Goal: Task Accomplishment & Management: Complete application form

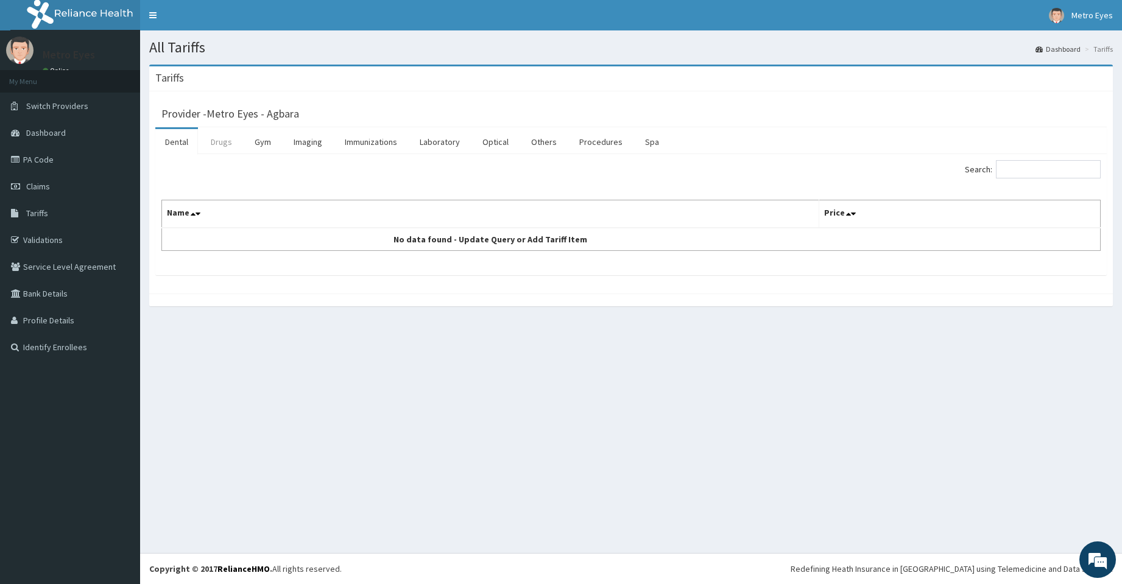
click at [222, 150] on link "Drugs" at bounding box center [221, 142] width 41 height 26
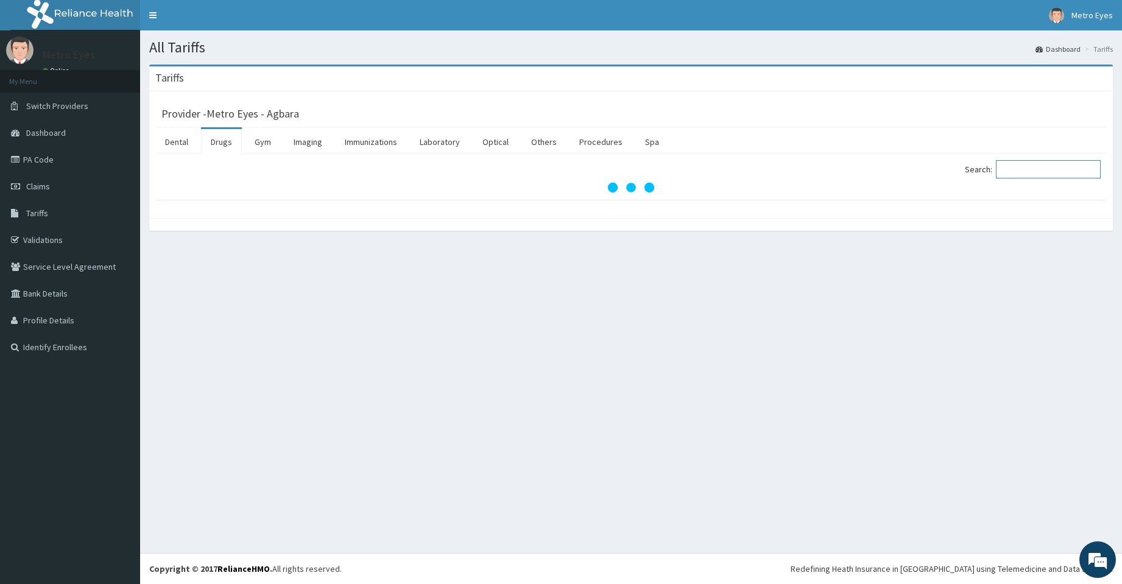
click at [1046, 168] on input "Search:" at bounding box center [1048, 169] width 105 height 18
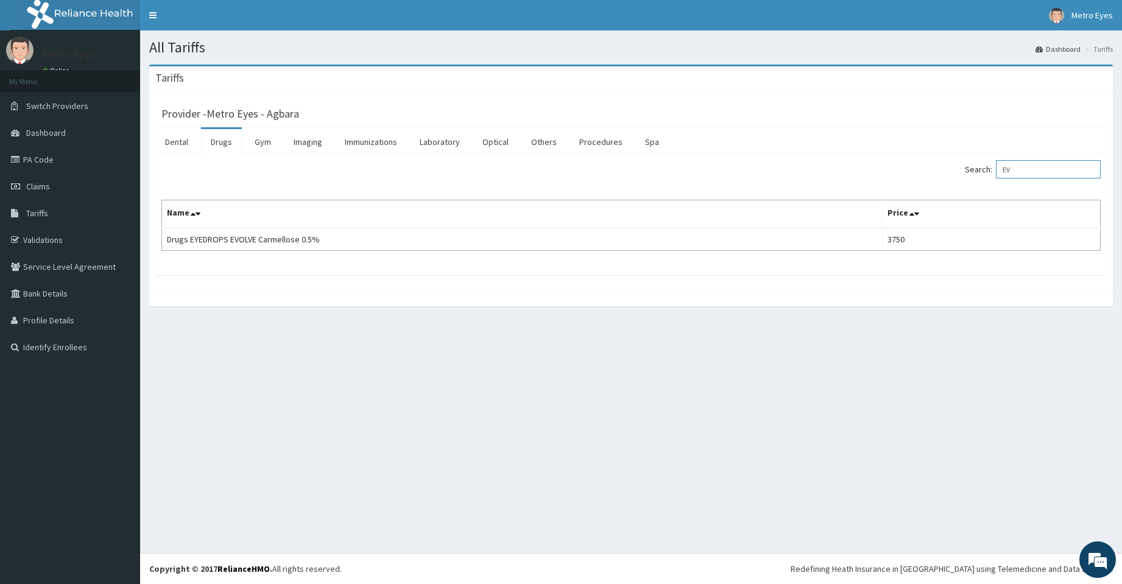
type input "E"
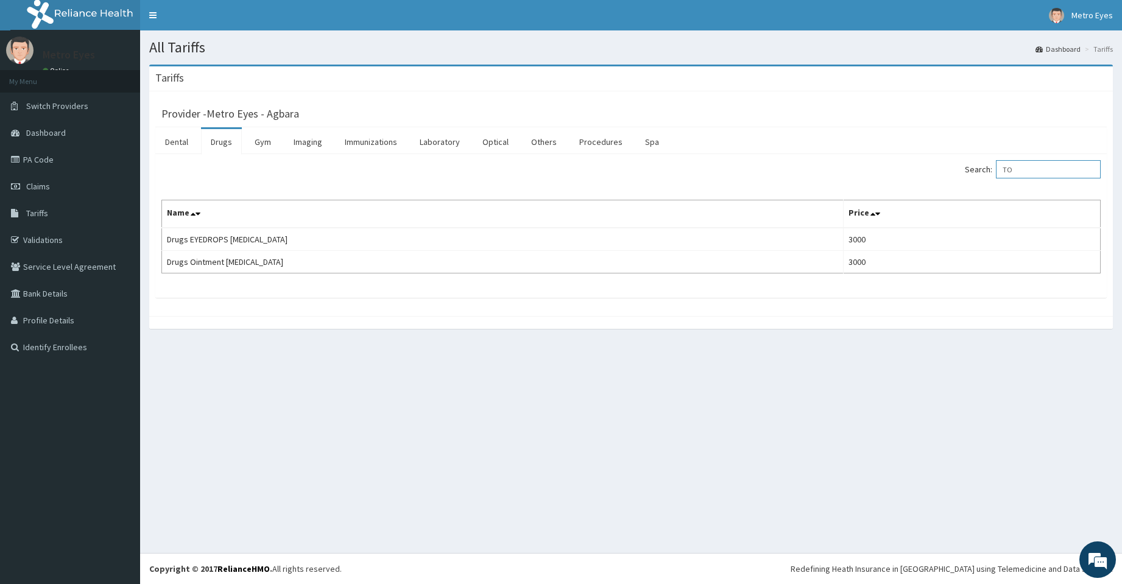
type input "T"
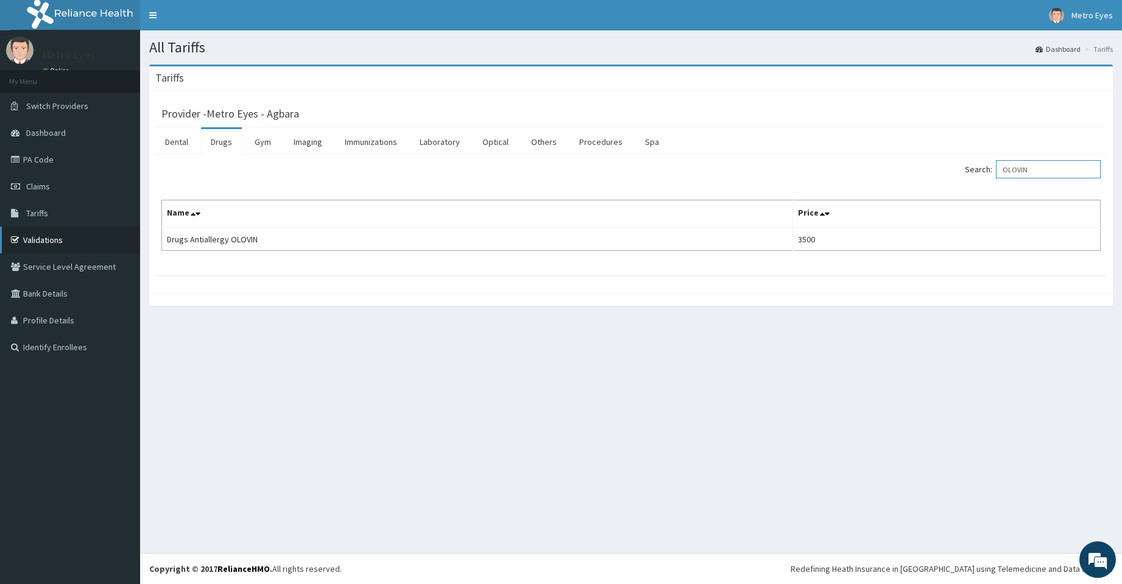
type input "OLOVIN"
click at [281, 475] on div "All Tariffs Dashboard Tariffs Tariffs Provider - Metro Eyes - Agbara Dental Dru…" at bounding box center [631, 291] width 982 height 523
click at [77, 157] on link "PA Code" at bounding box center [70, 159] width 140 height 27
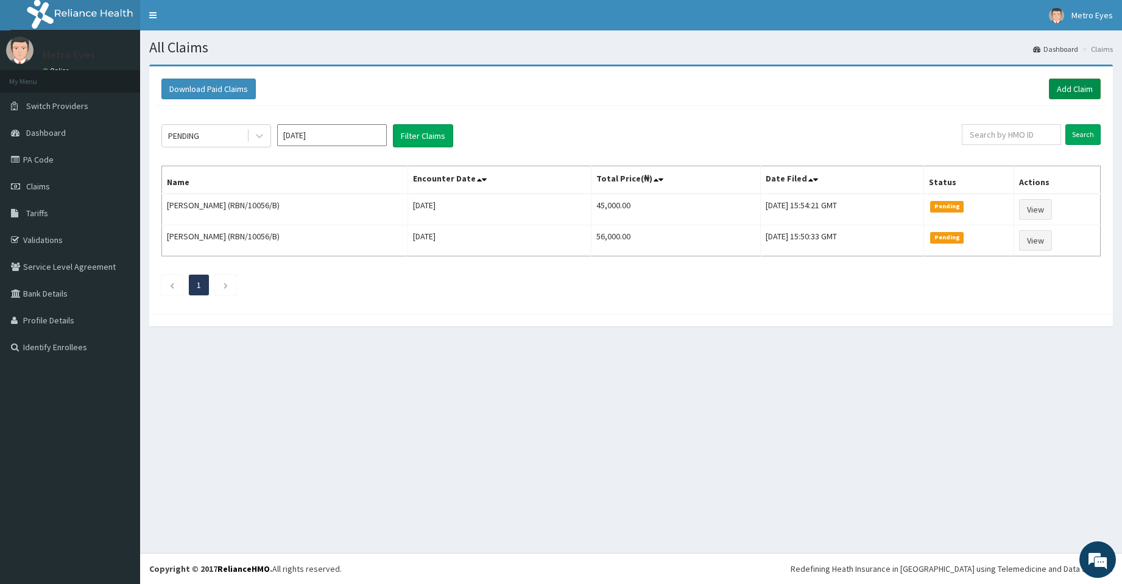
click at [1068, 90] on link "Add Claim" at bounding box center [1075, 89] width 52 height 21
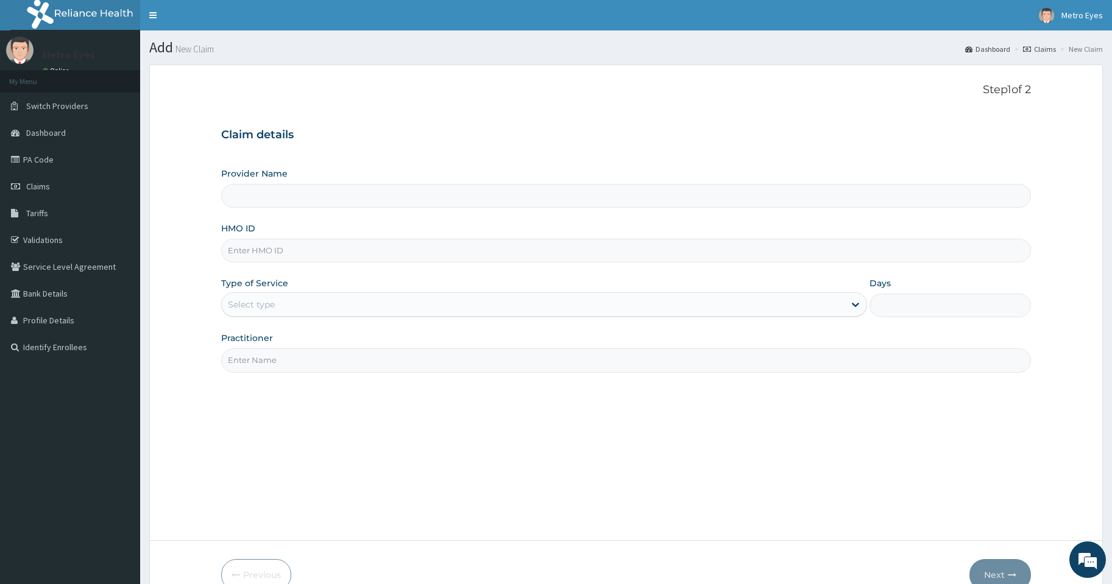
click at [358, 200] on input "Provider Name" at bounding box center [625, 196] width 809 height 24
click at [248, 194] on input "Provider Name" at bounding box center [625, 196] width 809 height 24
type input "Metro Eyes - Agbara"
click at [347, 136] on h3 "Claim details" at bounding box center [625, 135] width 809 height 13
